Goal: Task Accomplishment & Management: Manage account settings

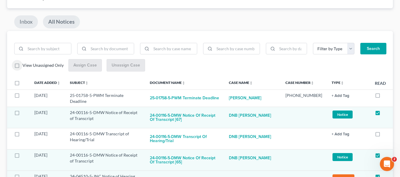
click at [35, 25] on link "Inbox" at bounding box center [26, 21] width 24 height 13
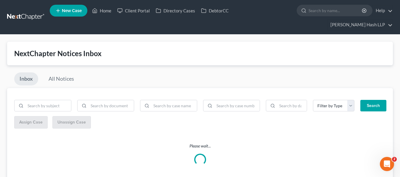
click at [33, 21] on link at bounding box center [26, 17] width 38 height 11
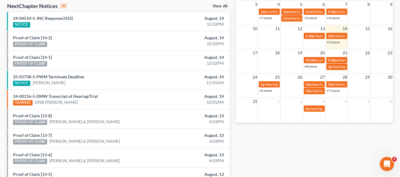
scroll to position [111, 0]
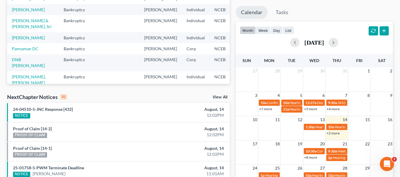
click at [220, 97] on link "View All" at bounding box center [220, 97] width 15 height 4
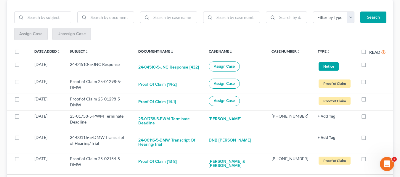
scroll to position [89, 0]
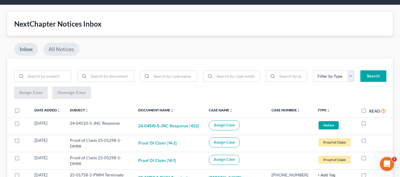
click at [52, 47] on link "All Notices" at bounding box center [61, 49] width 36 height 13
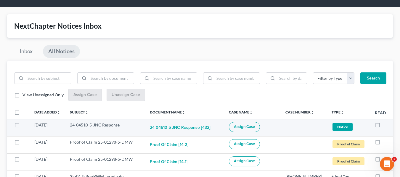
scroll to position [30, 0]
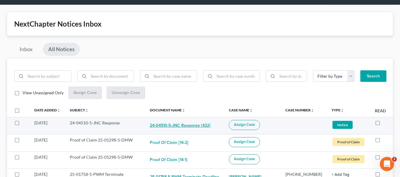
click at [196, 123] on button "24-04510-5-JNC Response [432]" at bounding box center [180, 126] width 61 height 12
checkbox input "true"
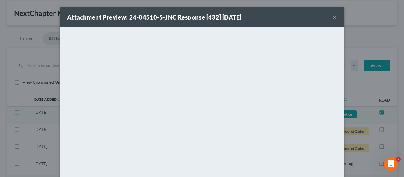
click at [333, 14] on button "×" at bounding box center [335, 17] width 4 height 7
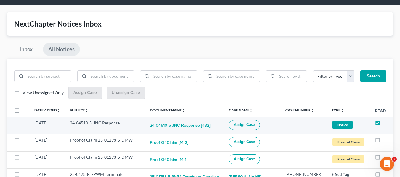
click at [255, 125] on span "Assign Case" at bounding box center [244, 125] width 21 height 5
checkbox input "true"
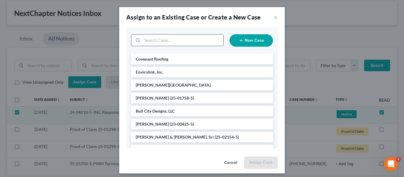
click at [169, 45] on input "search" at bounding box center [182, 40] width 81 height 11
type input "the little mint"
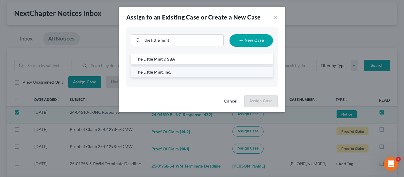
click at [172, 71] on li "The Little Mint, Inc." at bounding box center [202, 72] width 142 height 11
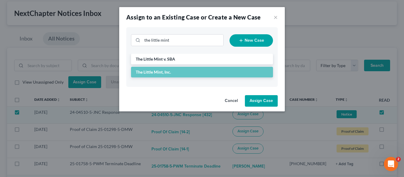
click at [259, 103] on button "Assign Case" at bounding box center [261, 101] width 33 height 12
checkbox input "false"
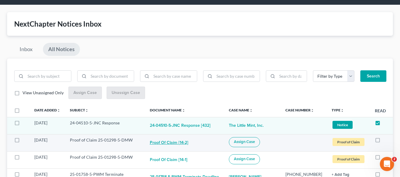
click at [168, 145] on button "Proof of Claim [14-2]" at bounding box center [169, 143] width 38 height 12
checkbox input "true"
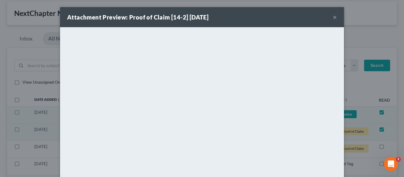
click at [334, 16] on button "×" at bounding box center [335, 17] width 4 height 7
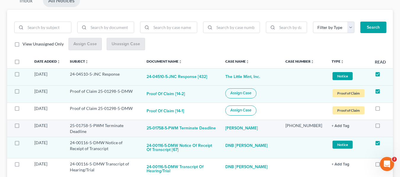
scroll to position [89, 0]
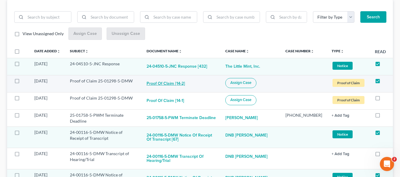
click at [179, 84] on button "Proof of Claim [14-2]" at bounding box center [166, 84] width 38 height 12
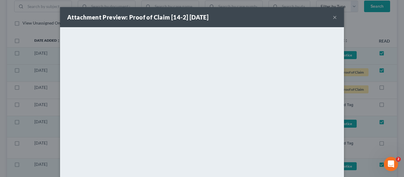
click at [333, 17] on button "×" at bounding box center [335, 17] width 4 height 7
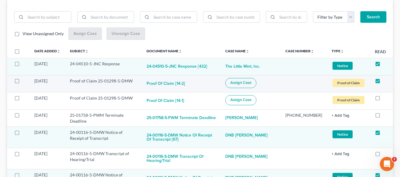
click at [250, 83] on span "Assign Case" at bounding box center [240, 83] width 21 height 5
checkbox input "true"
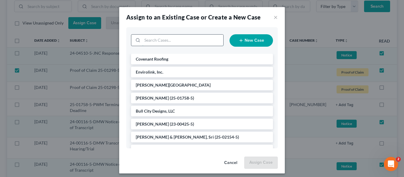
click at [162, 43] on input "search" at bounding box center [182, 40] width 81 height 11
type input "[PERSON_NAME]"
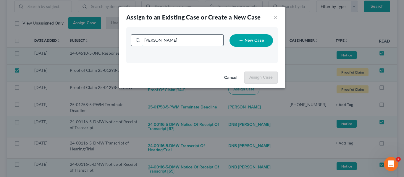
drag, startPoint x: 160, startPoint y: 41, endPoint x: 142, endPoint y: 43, distance: 18.1
click at [142, 43] on div "[PERSON_NAME]" at bounding box center [177, 40] width 93 height 12
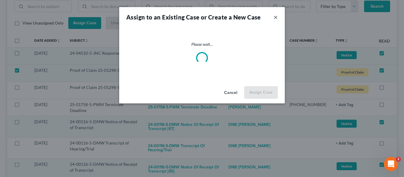
click at [277, 17] on button "×" at bounding box center [276, 17] width 4 height 7
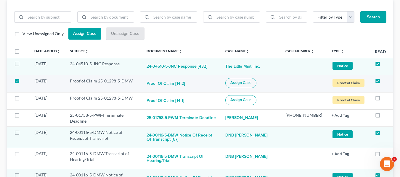
click at [23, 83] on label at bounding box center [23, 83] width 0 height 0
click at [25, 80] on input "checkbox" at bounding box center [27, 80] width 4 height 4
checkbox input "false"
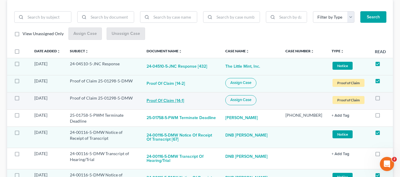
click at [162, 99] on button "Proof of Claim [14-1]" at bounding box center [166, 101] width 38 height 12
checkbox input "true"
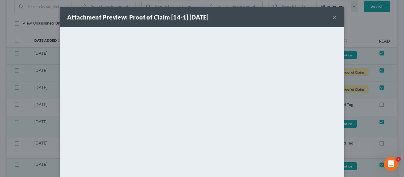
click at [334, 16] on button "×" at bounding box center [335, 17] width 4 height 7
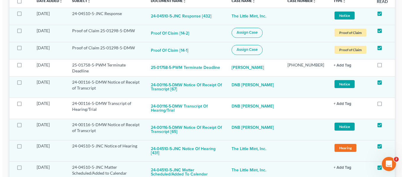
scroll to position [110, 0]
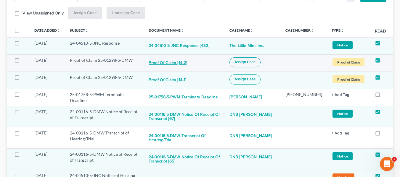
click at [174, 60] on button "Proof of Claim [14-2]" at bounding box center [168, 63] width 38 height 12
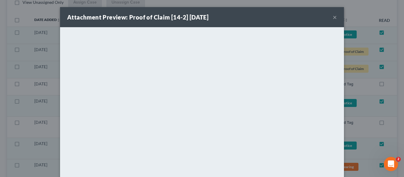
click at [337, 15] on div "Attachment Preview: Proof of Claim [14-2] [DATE] ×" at bounding box center [202, 17] width 284 height 20
click at [333, 16] on button "×" at bounding box center [335, 17] width 4 height 7
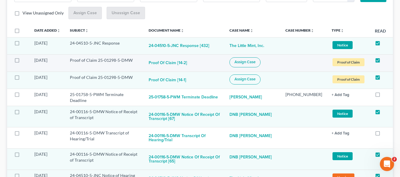
click at [246, 58] on button "Assign Case" at bounding box center [244, 62] width 31 height 10
checkbox input "true"
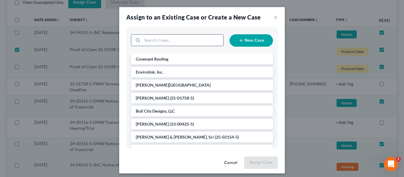
click at [159, 39] on input "search" at bounding box center [182, 40] width 81 height 11
type input "blue"
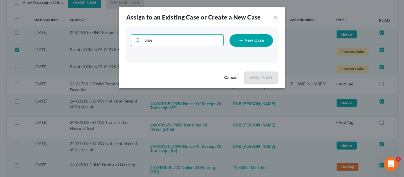
click at [159, 39] on input "blue" at bounding box center [182, 40] width 81 height 11
drag, startPoint x: 159, startPoint y: 39, endPoint x: 147, endPoint y: 39, distance: 11.9
click at [147, 39] on input "blue" at bounding box center [182, 40] width 81 height 11
type input "schi"
drag, startPoint x: 158, startPoint y: 40, endPoint x: 143, endPoint y: 39, distance: 14.8
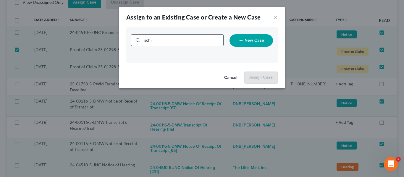
click at [143, 39] on input "schi" at bounding box center [182, 40] width 81 height 11
type input "[PERSON_NAME]"
click at [164, 41] on input "[PERSON_NAME]" at bounding box center [182, 40] width 81 height 11
type input "[PERSON_NAME] sc"
click at [164, 41] on input "[PERSON_NAME] sc" at bounding box center [182, 40] width 81 height 11
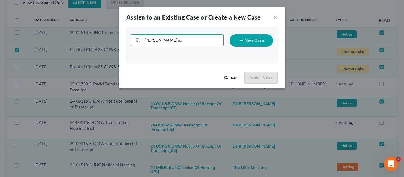
type input "[PERSON_NAME] s"
click at [164, 41] on input "[PERSON_NAME] s" at bounding box center [182, 40] width 81 height 11
type input "[PERSON_NAME]"
click at [277, 17] on button "×" at bounding box center [276, 17] width 4 height 7
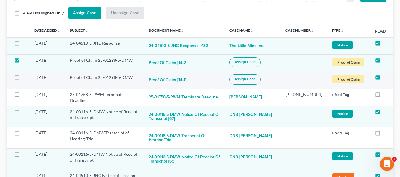
click at [168, 81] on button "Proof of Claim [14-1]" at bounding box center [168, 81] width 38 height 12
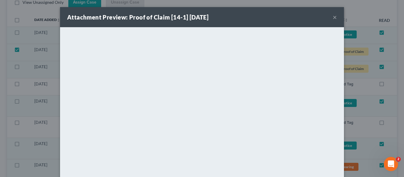
click at [330, 18] on div "Attachment Preview: Proof of Claim [14-1] [DATE] ×" at bounding box center [202, 17] width 284 height 20
click at [333, 18] on button "×" at bounding box center [335, 17] width 4 height 7
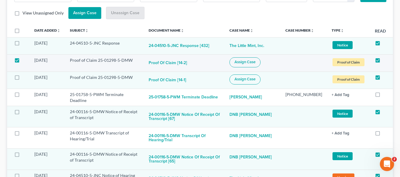
click at [23, 62] on label at bounding box center [23, 62] width 0 height 0
click at [25, 60] on input "checkbox" at bounding box center [27, 59] width 4 height 4
checkbox input "false"
click at [174, 78] on button "Proof of Claim [14-1]" at bounding box center [168, 81] width 38 height 12
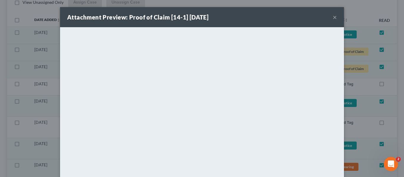
click at [333, 17] on button "×" at bounding box center [335, 17] width 4 height 7
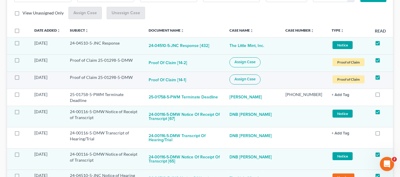
click at [240, 78] on button "Assign Case" at bounding box center [244, 80] width 31 height 10
checkbox input "true"
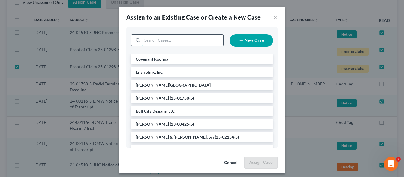
click at [157, 41] on input "search" at bounding box center [182, 40] width 81 height 11
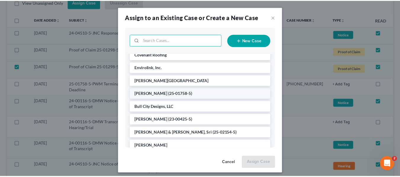
scroll to position [0, 0]
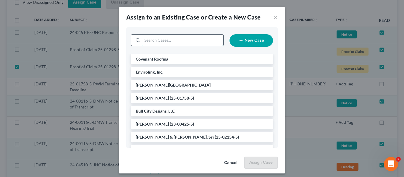
click at [159, 41] on input "search" at bounding box center [182, 40] width 81 height 11
type input "blue"
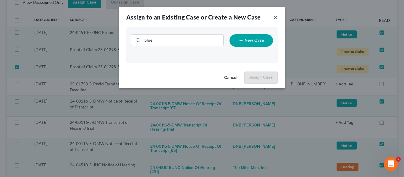
click at [275, 19] on button "×" at bounding box center [276, 17] width 4 height 7
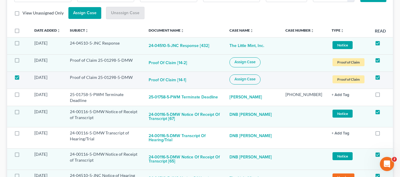
click at [23, 79] on label at bounding box center [23, 79] width 0 height 0
click at [25, 78] on input "checkbox" at bounding box center [27, 77] width 4 height 4
checkbox input "false"
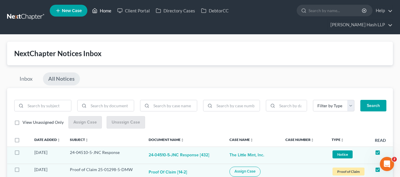
click at [101, 10] on link "Home" at bounding box center [101, 10] width 25 height 11
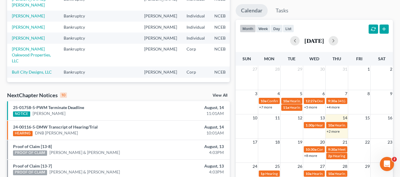
scroll to position [148, 0]
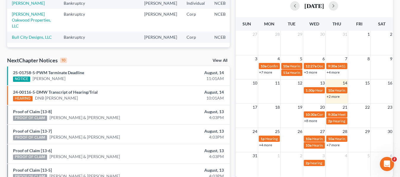
click at [217, 60] on link "View All" at bounding box center [220, 61] width 15 height 4
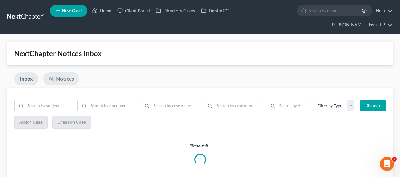
click at [67, 83] on link "All Notices" at bounding box center [61, 79] width 36 height 13
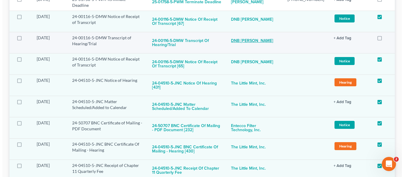
scroll to position [207, 0]
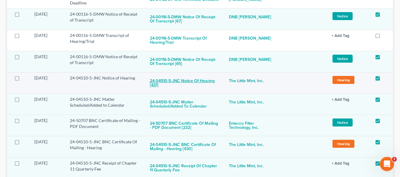
click at [211, 81] on button "24-04510-5-JNC Notice of Hearing [431]" at bounding box center [185, 83] width 70 height 16
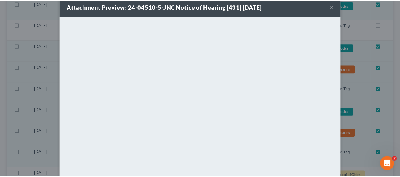
scroll to position [0, 0]
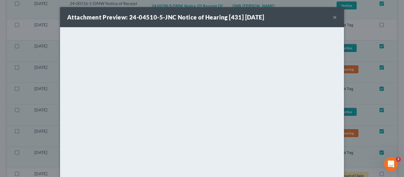
click at [333, 16] on button "×" at bounding box center [335, 17] width 4 height 7
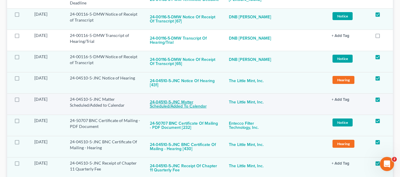
click at [192, 99] on button "24-04510-5-JNC Matter Scheduled/Added to Calendar" at bounding box center [185, 105] width 70 height 16
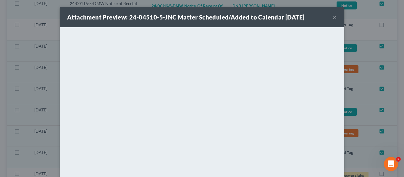
click at [333, 15] on button "×" at bounding box center [335, 17] width 4 height 7
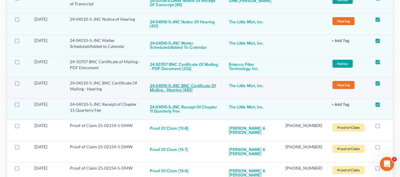
scroll to position [266, 0]
click at [173, 89] on button "24-04510-5-JNC BNC Certificate Of Mailing - Hearing [430]" at bounding box center [185, 88] width 70 height 16
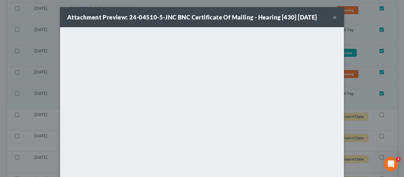
click at [333, 15] on button "×" at bounding box center [335, 17] width 4 height 7
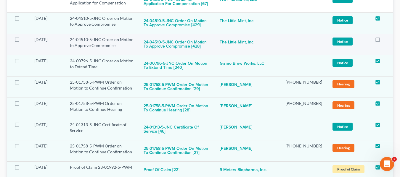
scroll to position [682, 0]
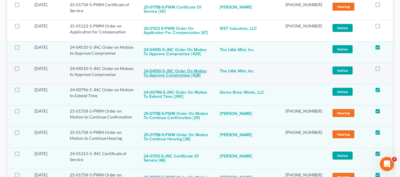
click at [192, 66] on button "24-04510-5-JNC Order on Motion to Approve Compromise [428]" at bounding box center [177, 74] width 67 height 16
checkbox input "true"
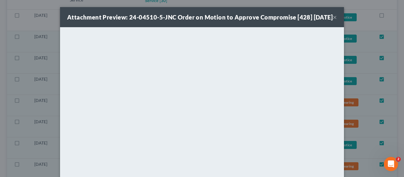
click at [333, 19] on button "×" at bounding box center [335, 17] width 4 height 7
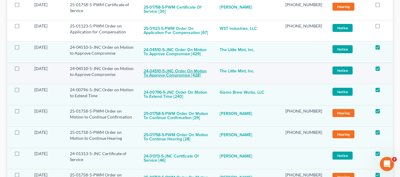
click at [202, 66] on button "24-04510-5-JNC Order on Motion to Approve Compromise [428]" at bounding box center [177, 74] width 67 height 16
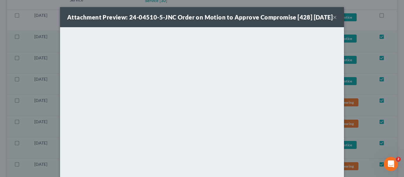
click at [333, 21] on button "×" at bounding box center [335, 17] width 4 height 7
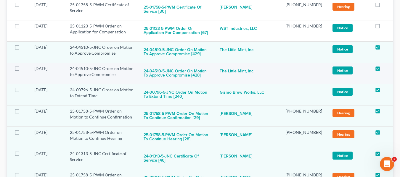
click at [188, 66] on button "24-04510-5-JNC Order on Motion to Approve Compromise [428]" at bounding box center [177, 74] width 67 height 16
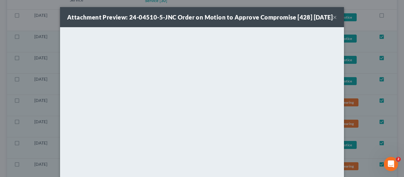
click at [333, 18] on button "×" at bounding box center [335, 17] width 4 height 7
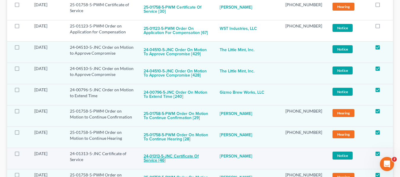
scroll to position [652, 0]
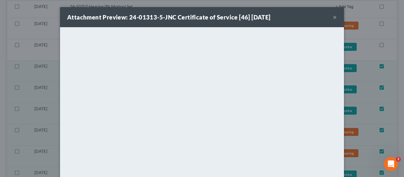
click at [333, 19] on button "×" at bounding box center [335, 17] width 4 height 7
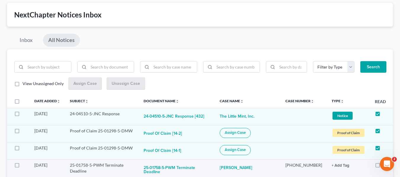
scroll to position [89, 0]
